Goal: Task Accomplishment & Management: Use online tool/utility

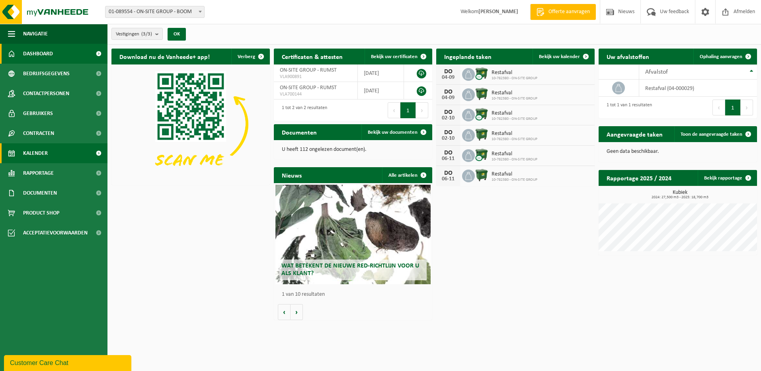
click at [49, 149] on link "Kalender" at bounding box center [53, 153] width 107 height 20
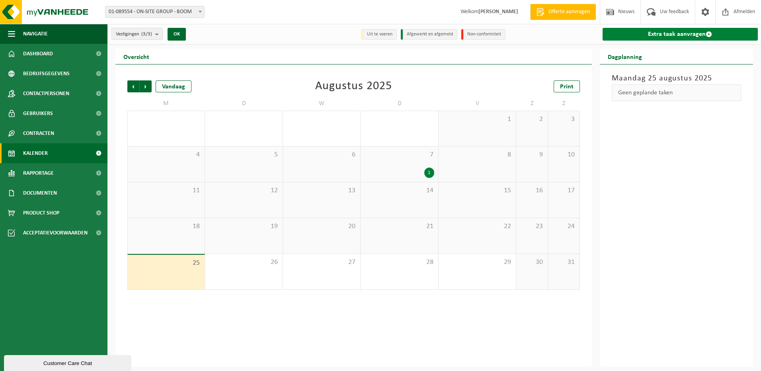
click at [686, 36] on link "Extra taak aanvragen" at bounding box center [681, 34] width 156 height 13
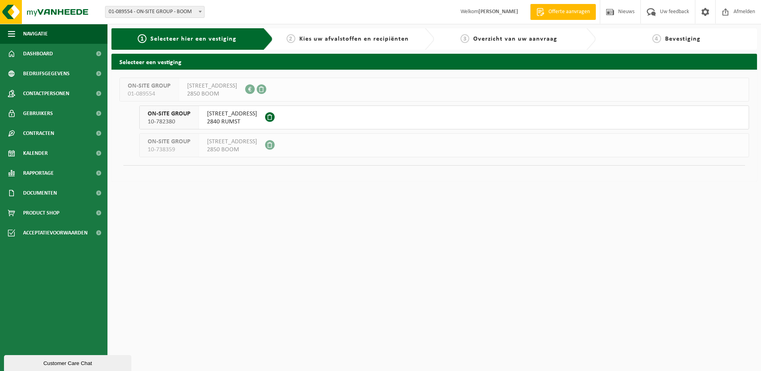
click at [274, 115] on span at bounding box center [270, 117] width 10 height 10
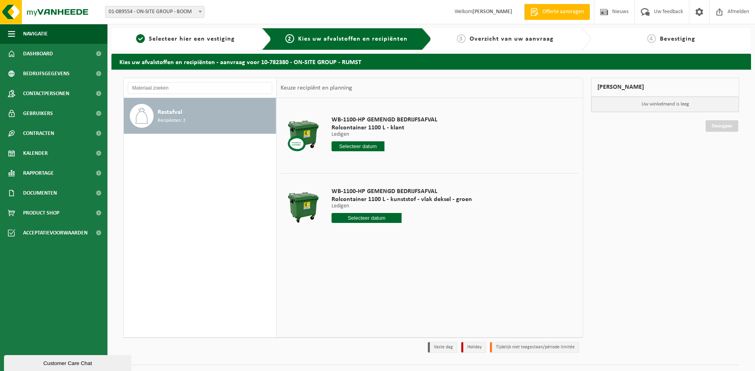
click at [365, 146] on input "text" at bounding box center [358, 146] width 53 height 10
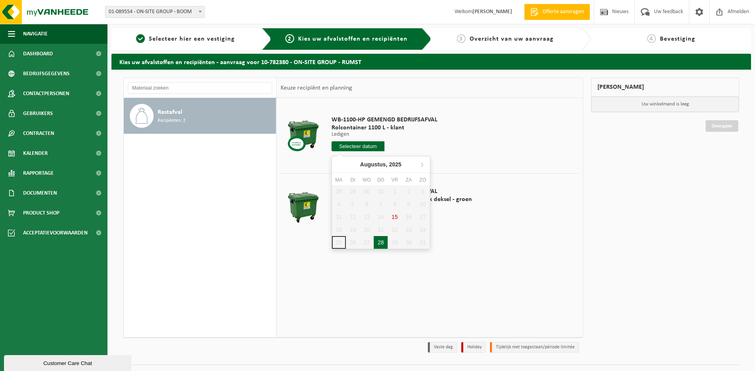
click at [379, 244] on div "28" at bounding box center [381, 242] width 14 height 13
type input "Van 2025-08-28"
type input "2025-08-28"
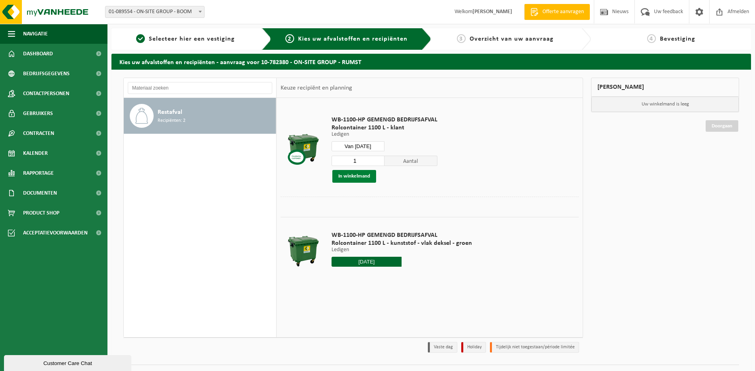
click at [372, 176] on button "In winkelmand" at bounding box center [354, 176] width 44 height 13
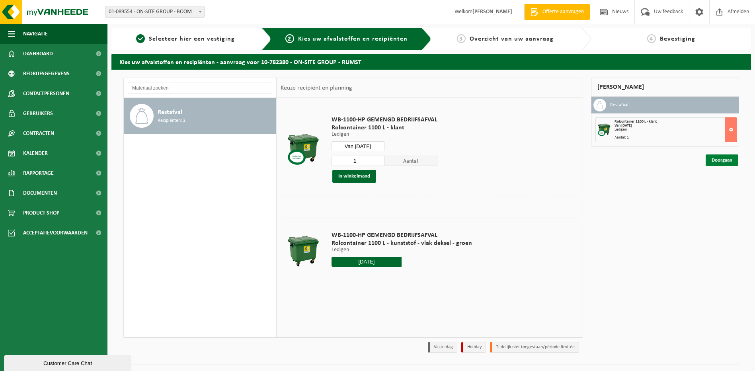
click at [721, 162] on link "Doorgaan" at bounding box center [722, 160] width 33 height 12
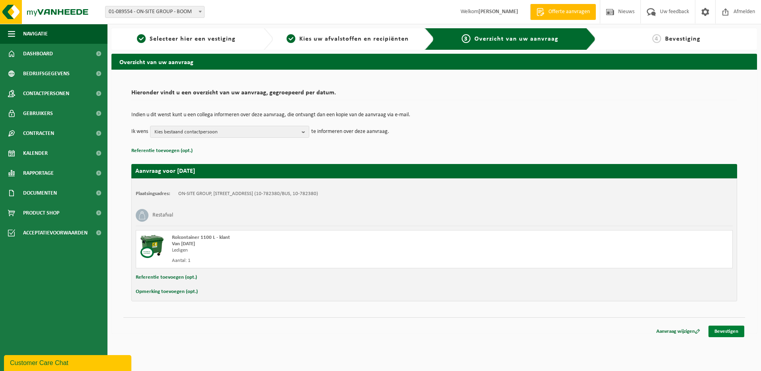
click at [738, 332] on link "Bevestigen" at bounding box center [726, 332] width 36 height 12
